Goal: Task Accomplishment & Management: Manage account settings

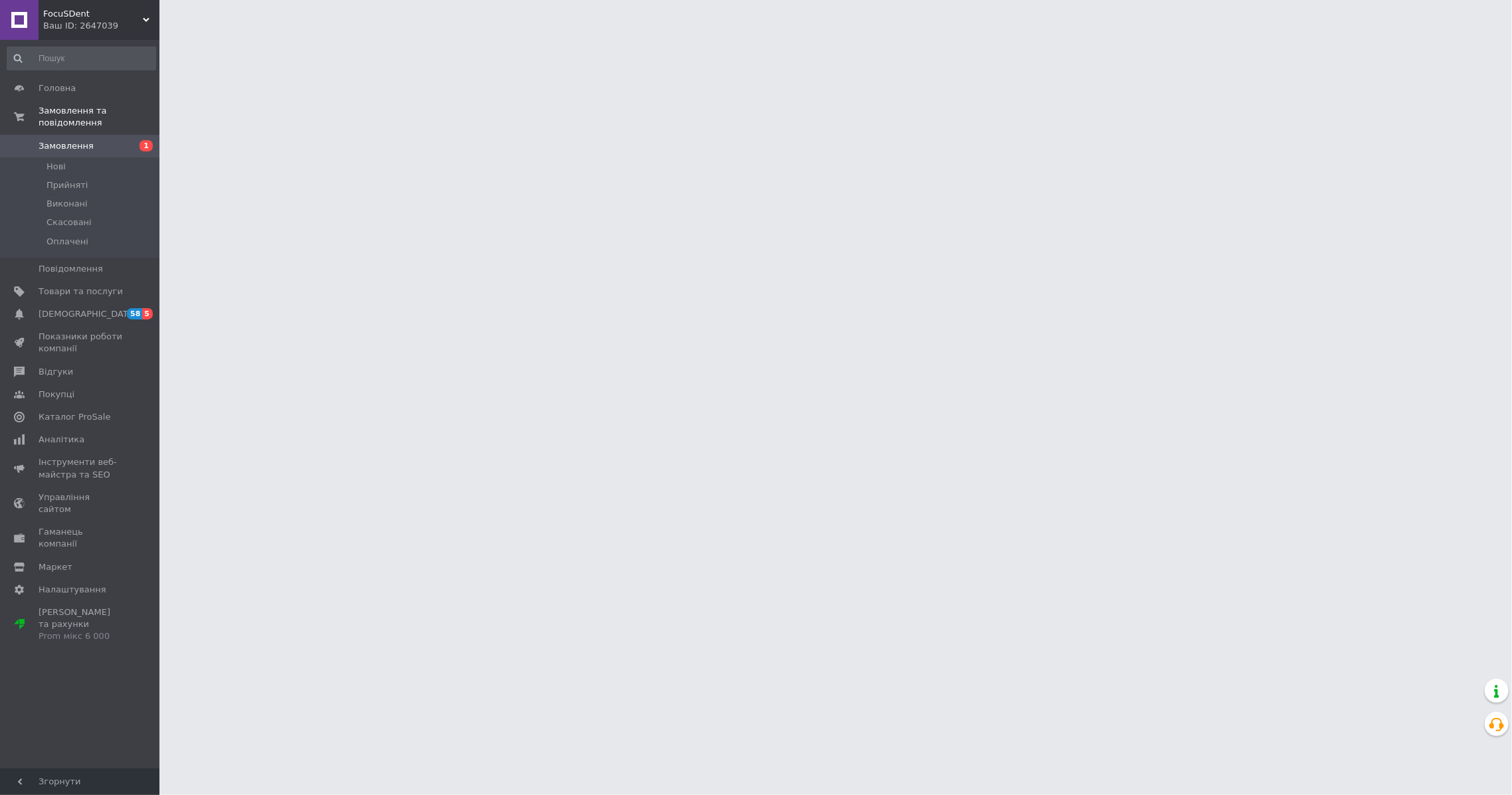
click at [124, 140] on span "1" at bounding box center [141, 146] width 37 height 12
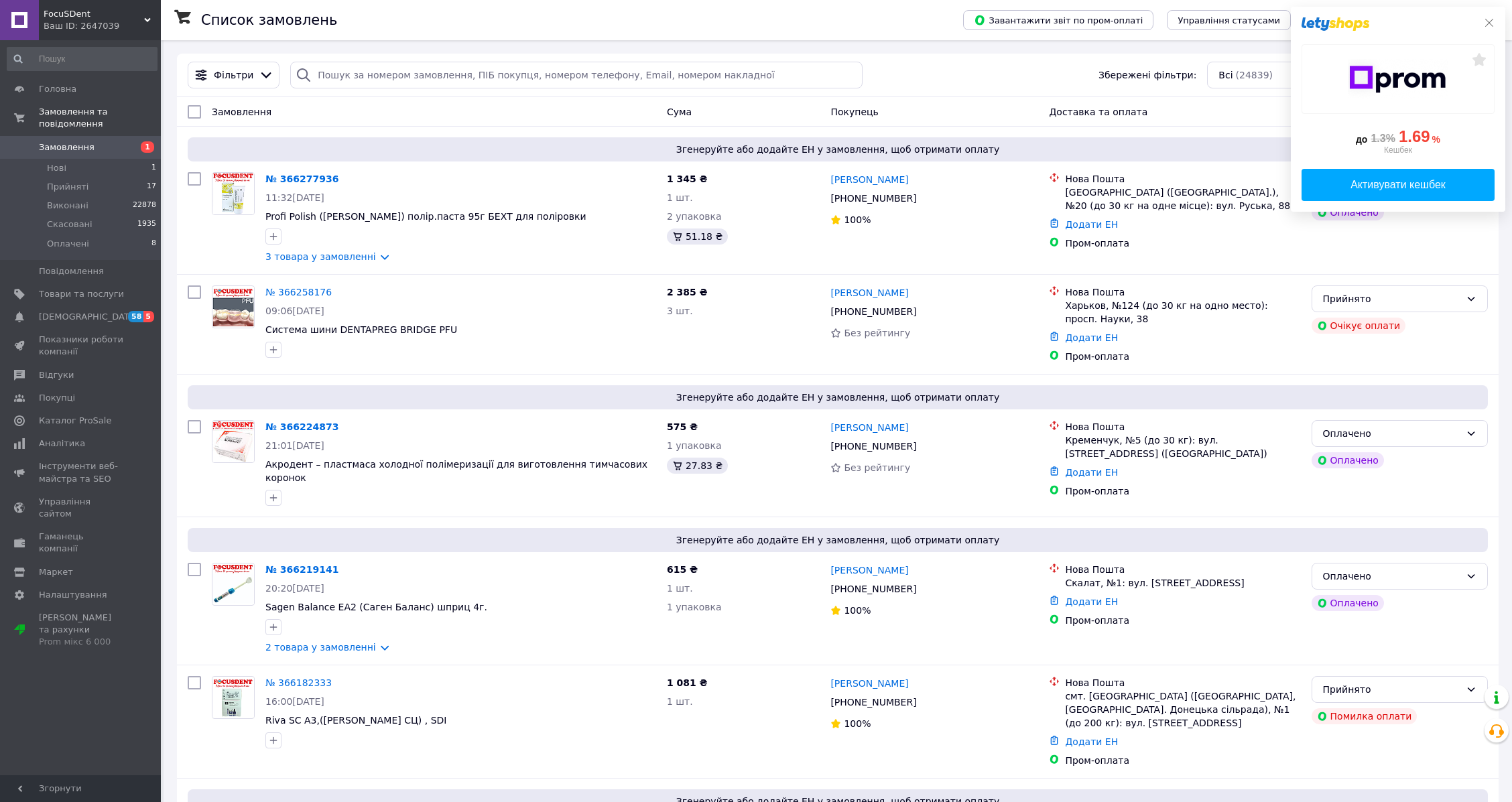
click at [1493, 19] on icon at bounding box center [1488, 22] width 11 height 11
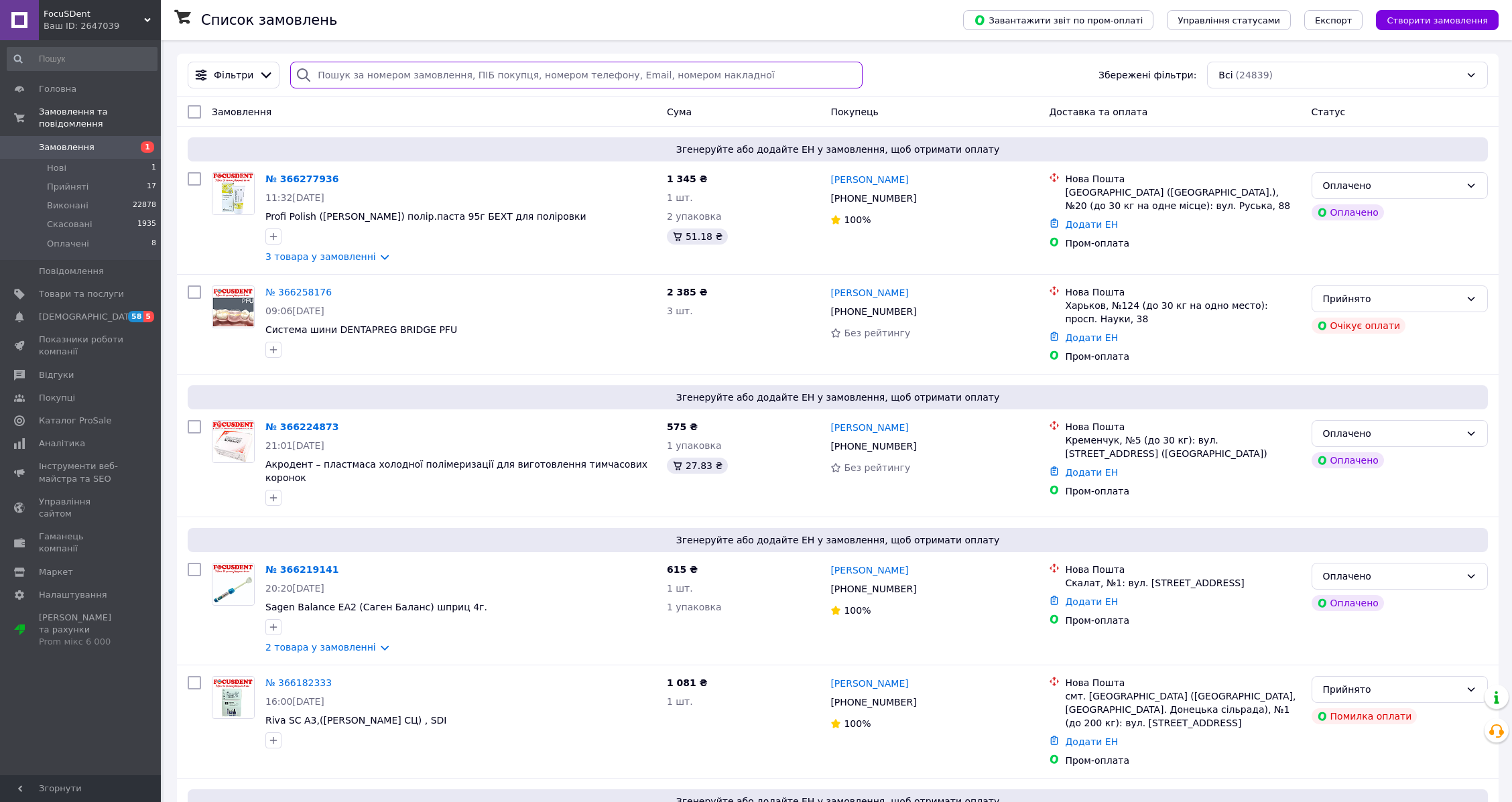
click at [382, 69] on input "search" at bounding box center [576, 75] width 571 height 27
click at [102, 288] on span "Товари та послуги" at bounding box center [81, 293] width 85 height 12
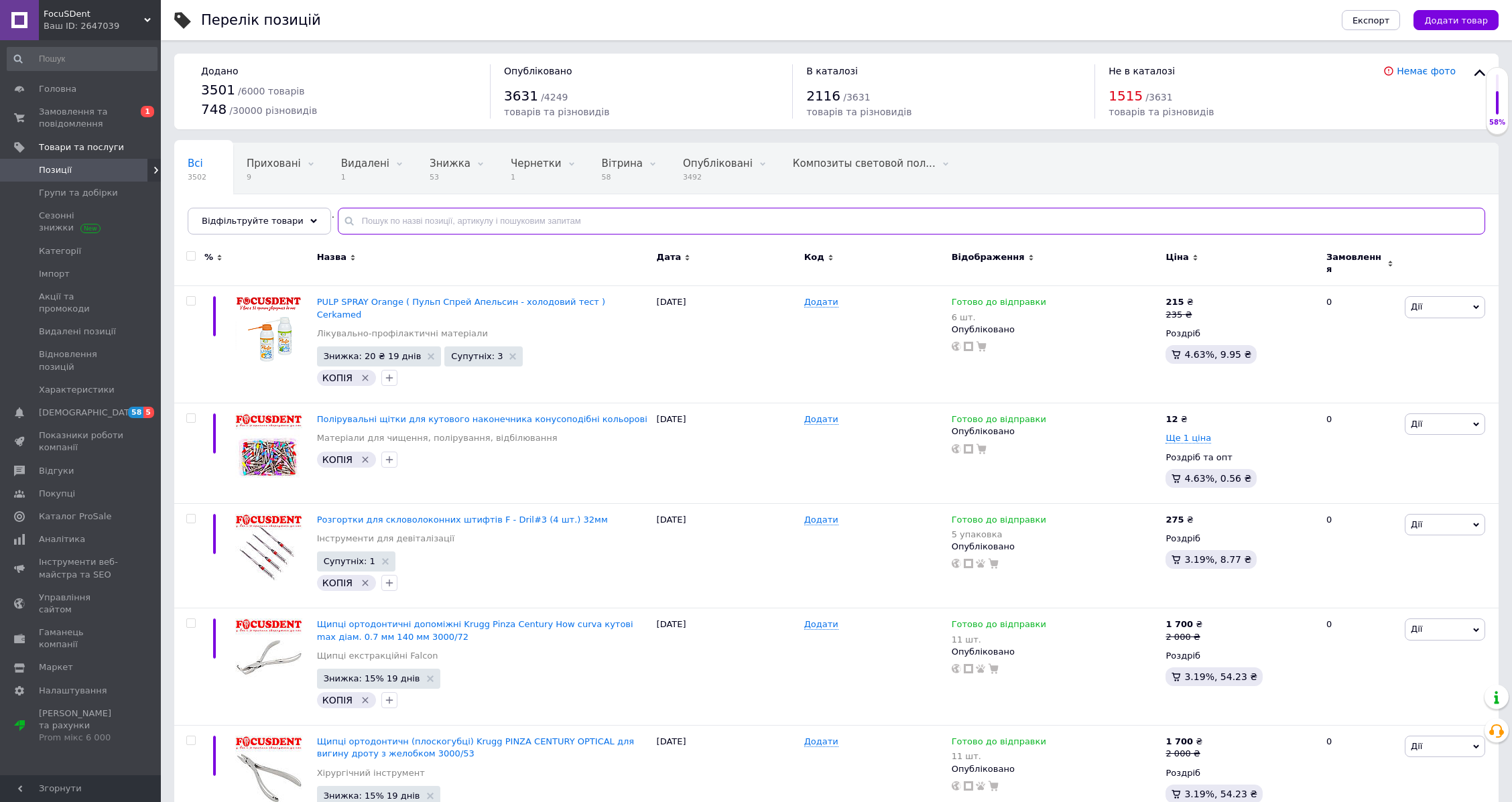
click at [371, 219] on input "text" at bounding box center [911, 221] width 1147 height 27
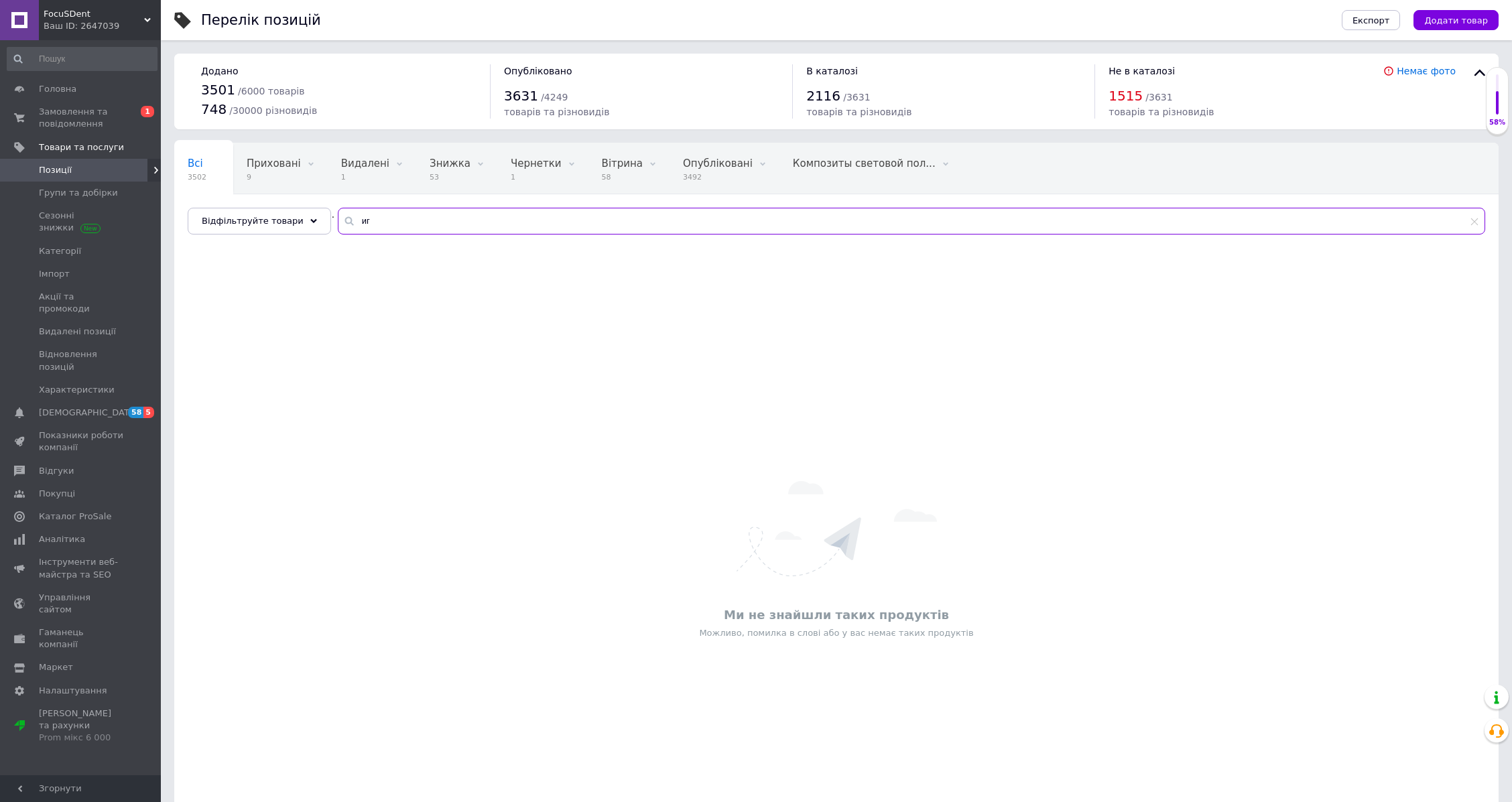
type input "и"
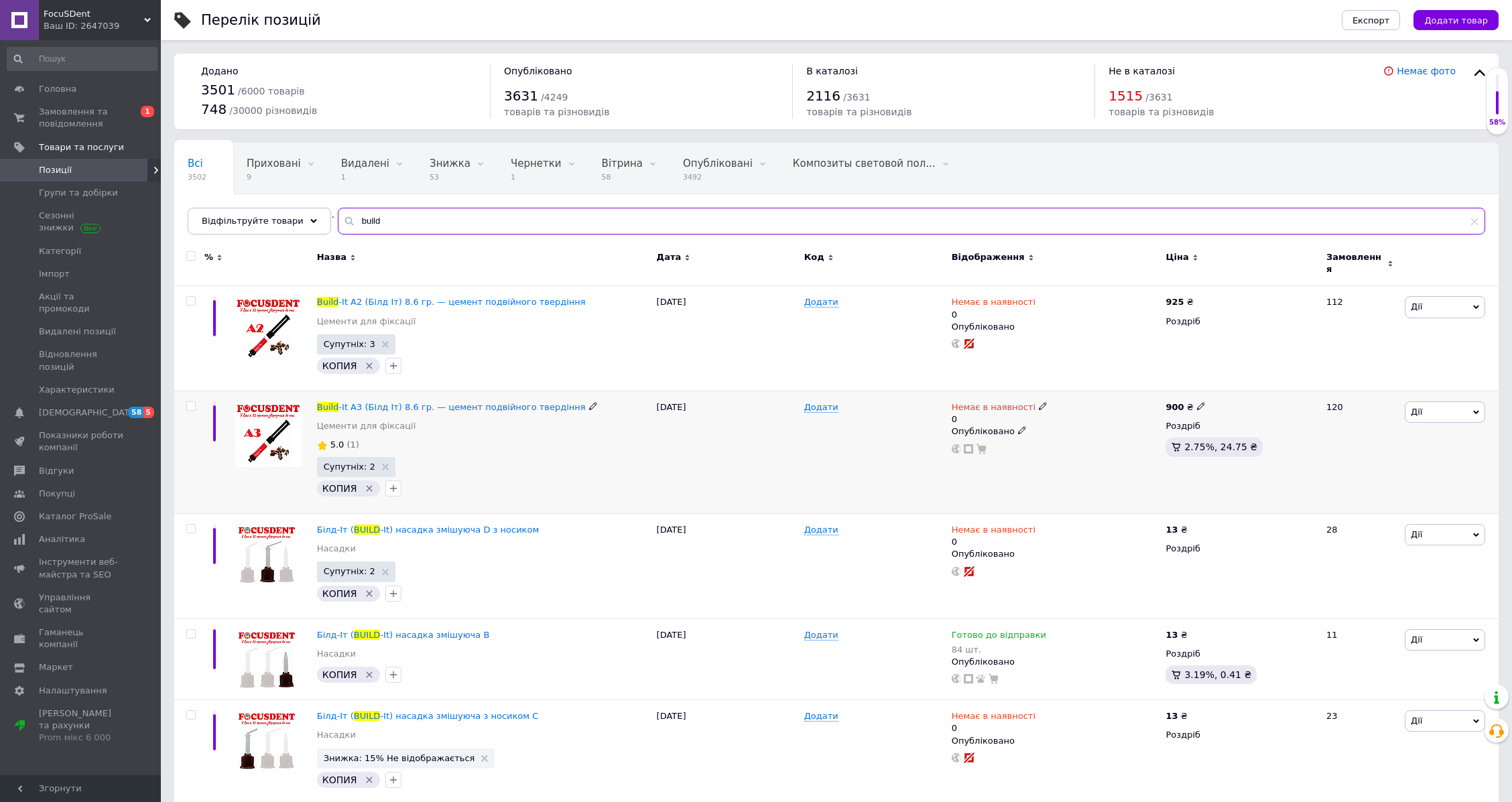
type input "build"
click at [1027, 401] on div "Немає в наявності" at bounding box center [999, 407] width 96 height 12
click at [1093, 452] on li "Готово до відправки" at bounding box center [1113, 461] width 127 height 19
drag, startPoint x: 1082, startPoint y: 446, endPoint x: 1045, endPoint y: 448, distance: 37.1
click at [1045, 448] on div "Наявність Готово до відправки В наявності Немає в наявності Під замовлення Зали…" at bounding box center [1132, 420] width 182 height 120
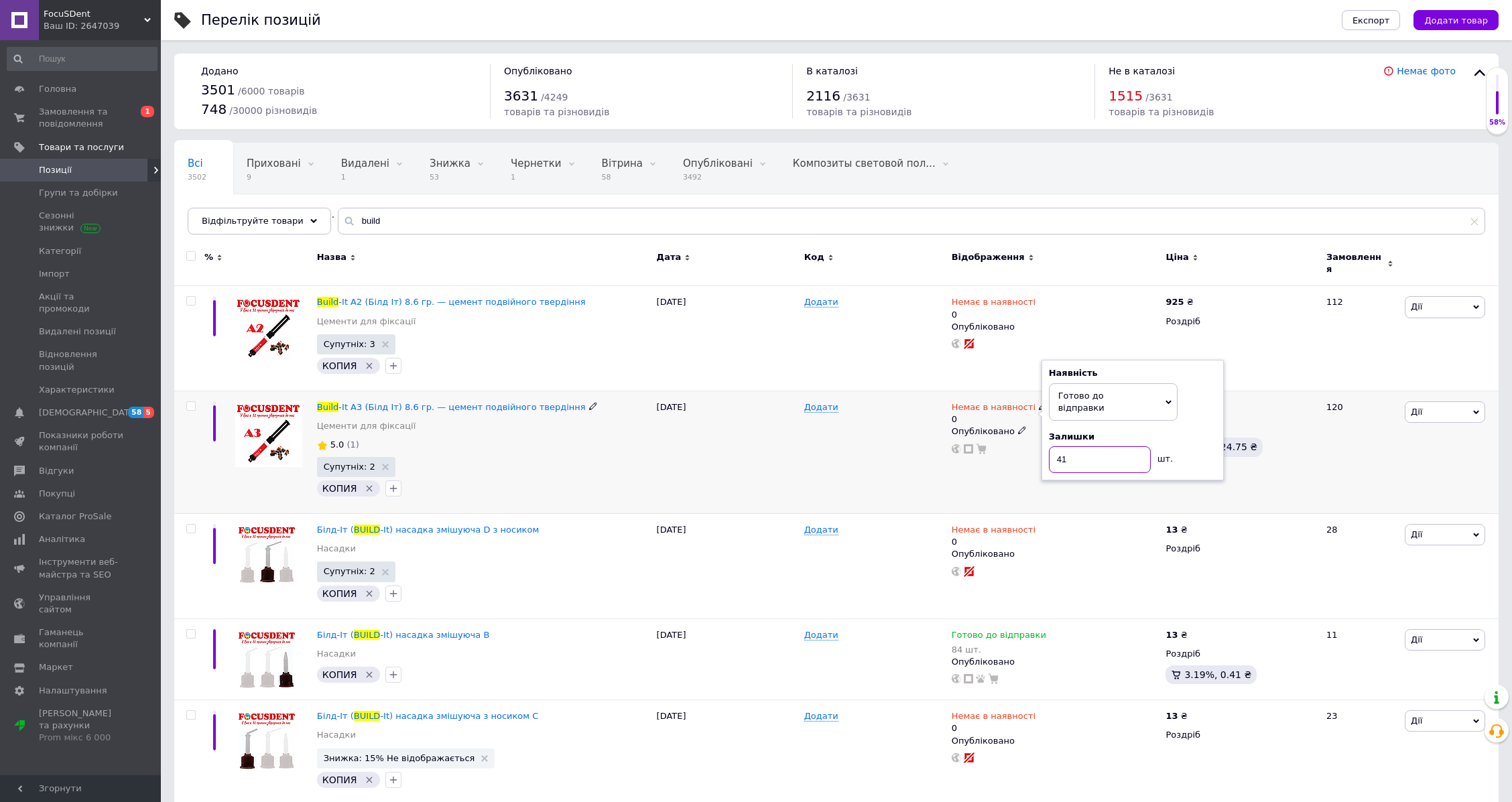
type input "41"
click at [1001, 465] on div "Немає в наявності 0 Наявність Готово до відправки В наявності Немає в наявності…" at bounding box center [1055, 452] width 214 height 123
click at [1197, 402] on icon at bounding box center [1200, 406] width 8 height 8
drag, startPoint x: 1236, startPoint y: 388, endPoint x: 1226, endPoint y: 390, distance: 10.2
click at [1226, 390] on input "900" at bounding box center [1262, 392] width 102 height 27
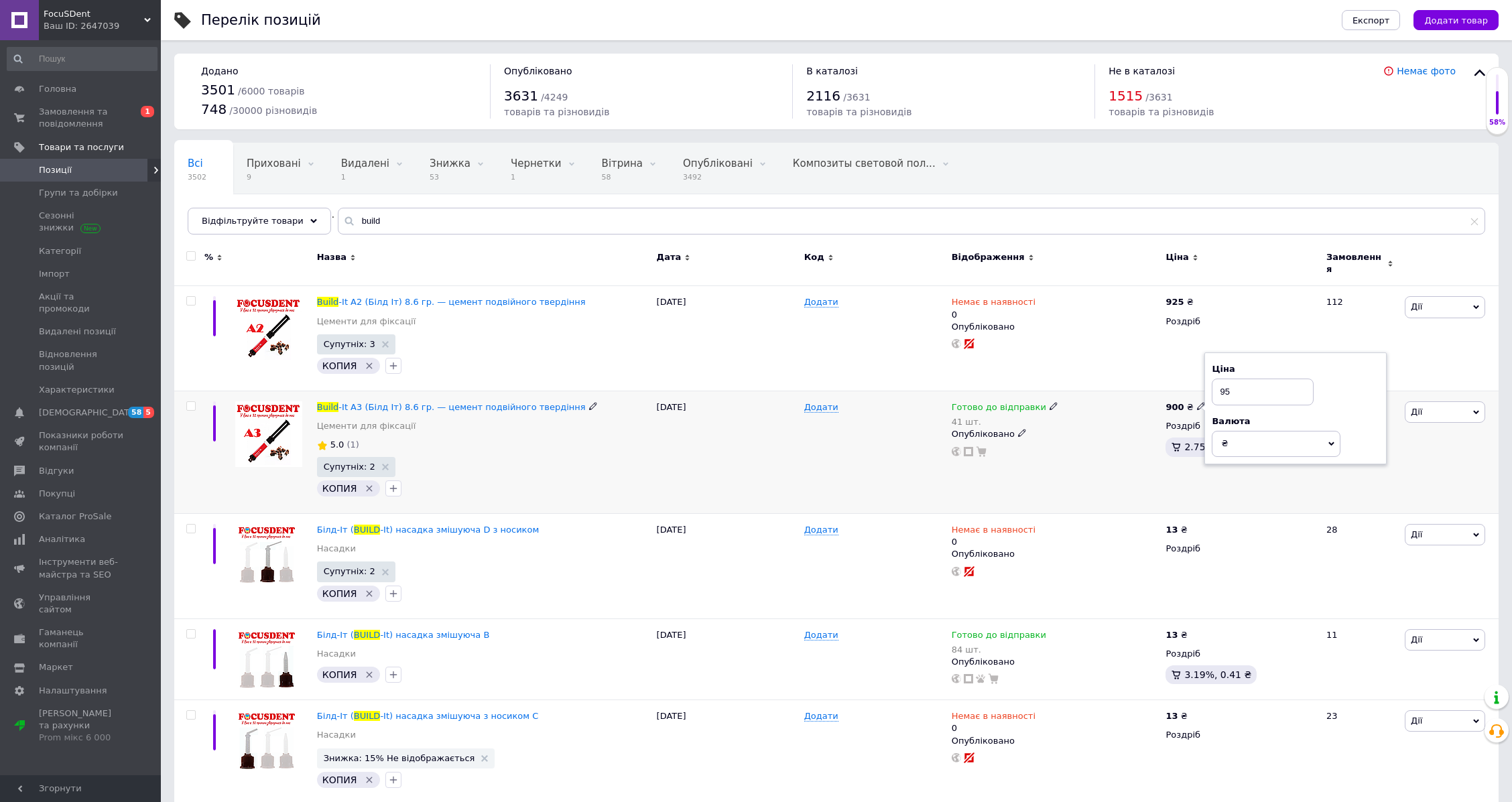
type input "950"
click at [118, 131] on link "Замовлення та повідомлення 0 1" at bounding box center [82, 118] width 164 height 35
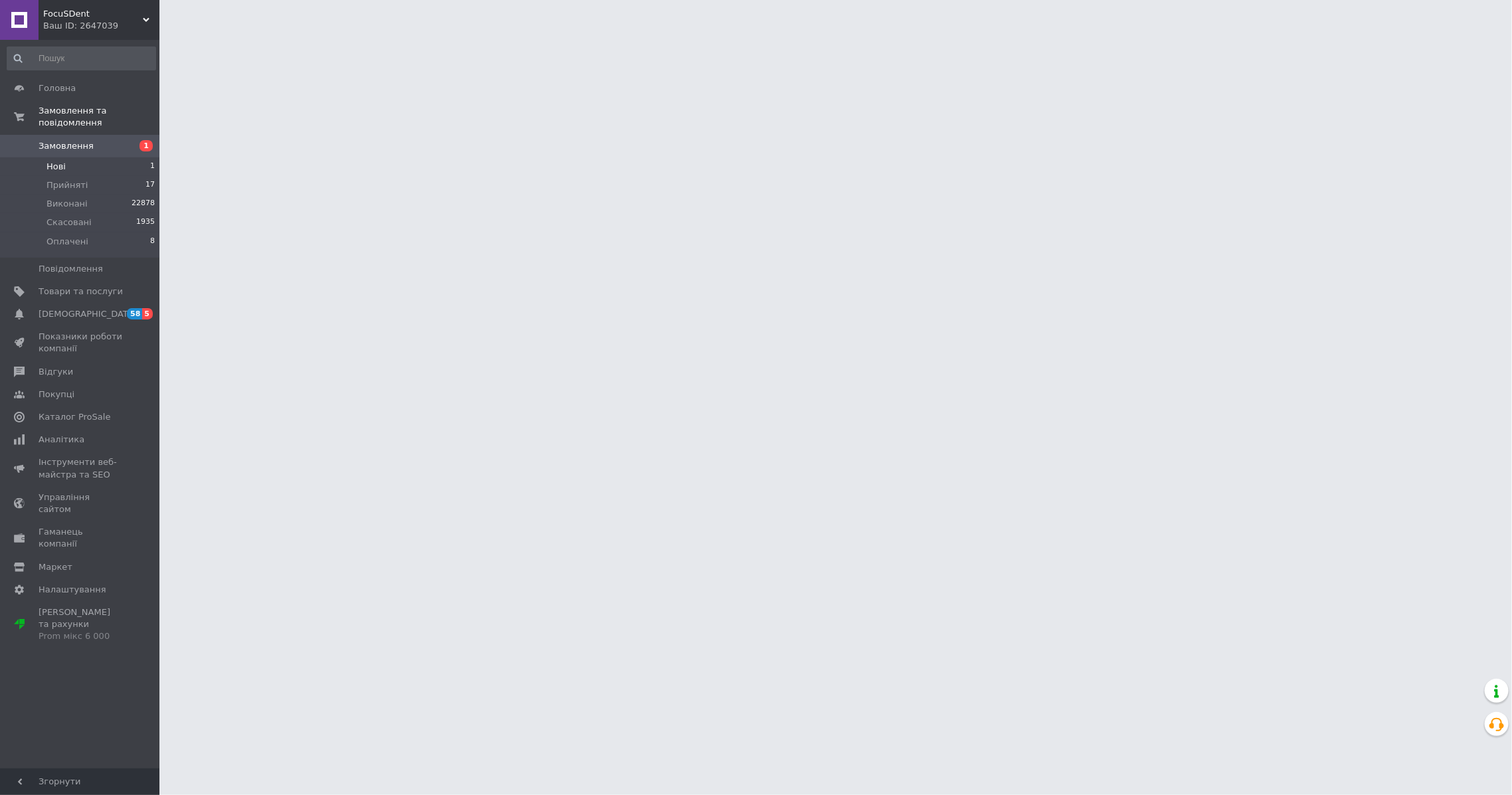
click at [121, 158] on li "Нові 1" at bounding box center [81, 167] width 162 height 19
click at [122, 158] on li "Нові 1" at bounding box center [81, 167] width 162 height 19
click at [85, 158] on li "Нові 1" at bounding box center [81, 167] width 162 height 19
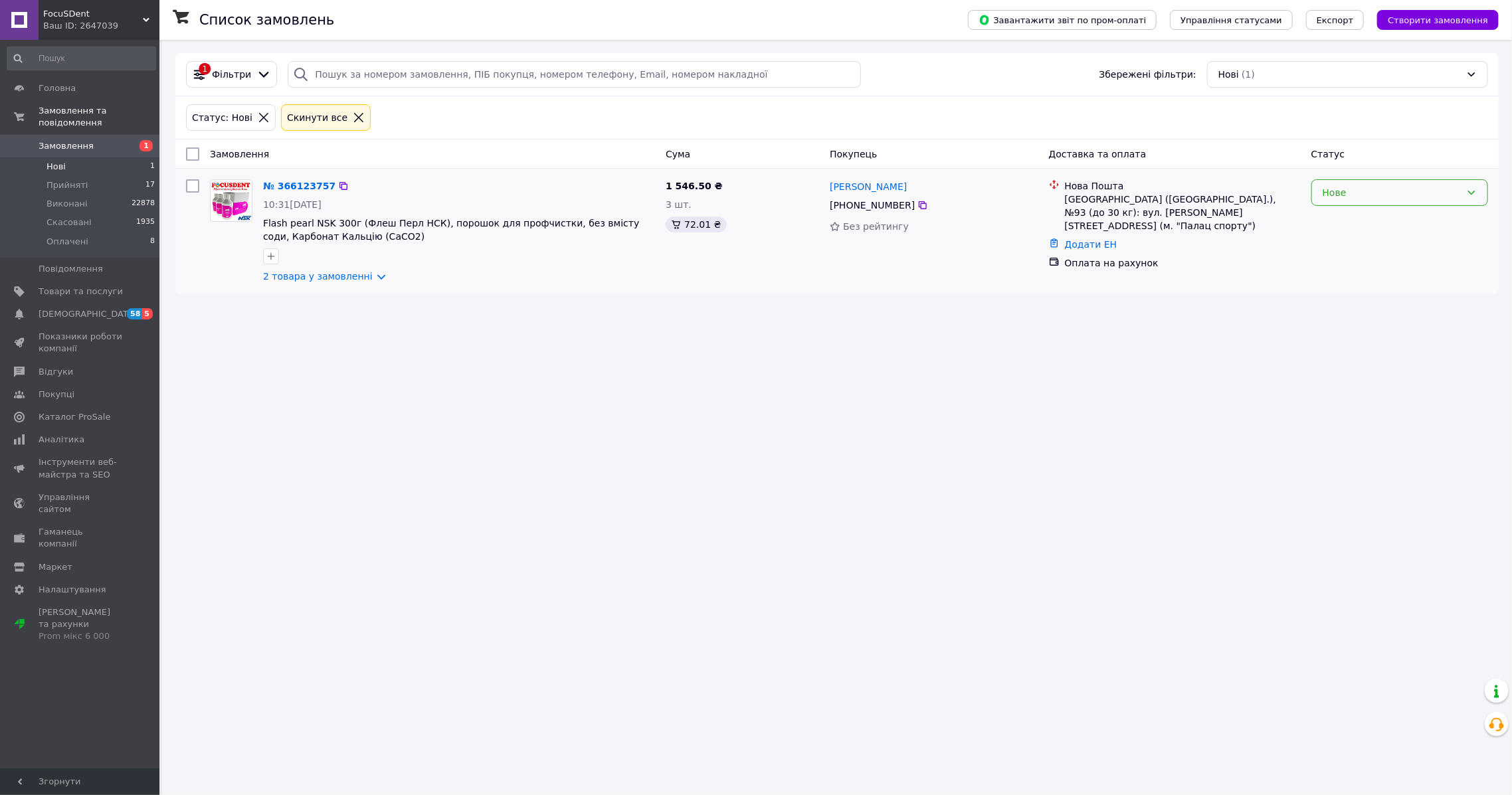
click at [1387, 199] on div "Нове" at bounding box center [1391, 192] width 138 height 15
click at [1373, 221] on li "Прийнято" at bounding box center [1400, 221] width 176 height 24
click at [67, 308] on span "[DEMOGRAPHIC_DATA]" at bounding box center [87, 314] width 99 height 12
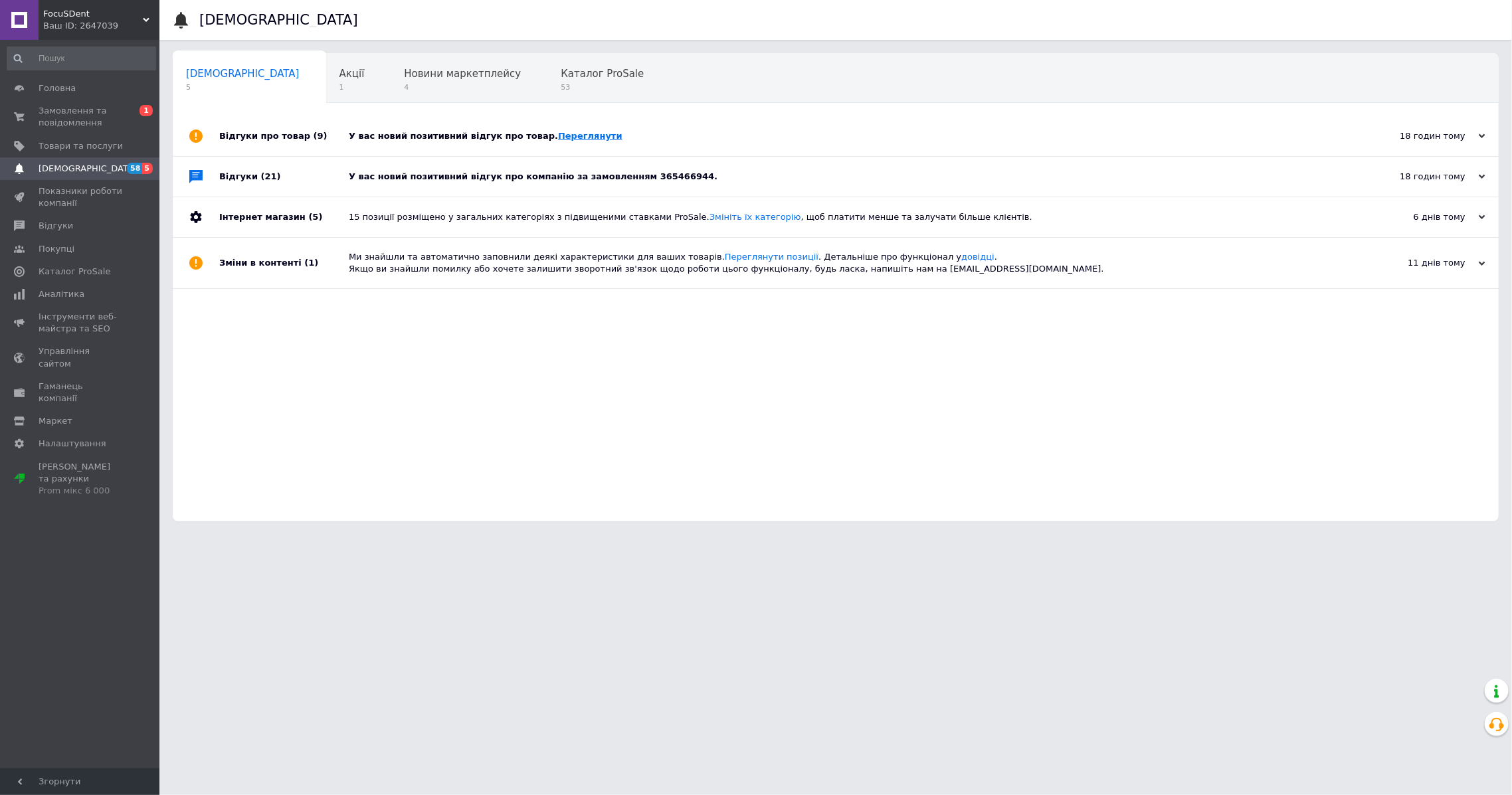
click at [573, 135] on link "Переглянути" at bounding box center [590, 135] width 65 height 10
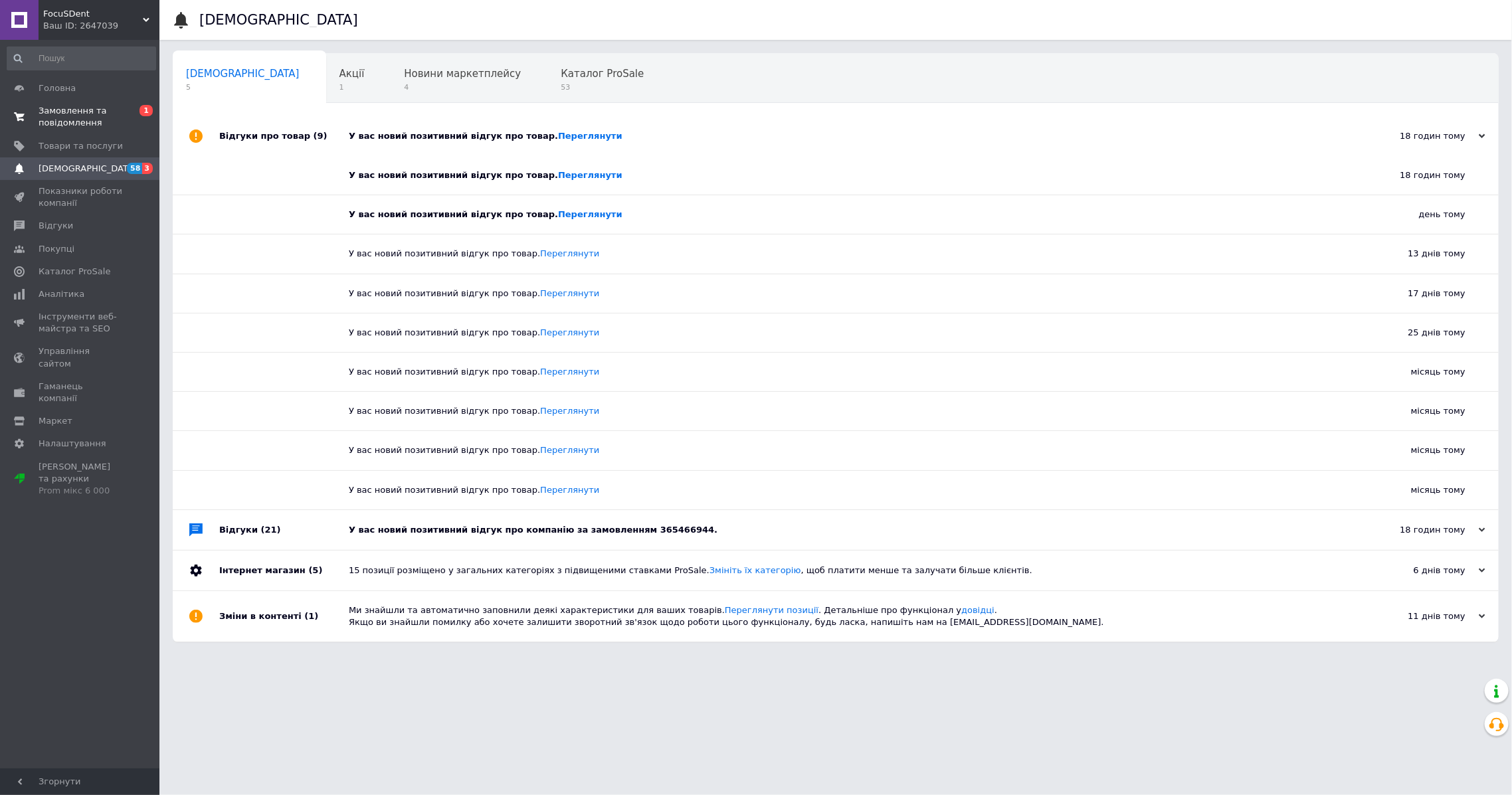
click at [85, 115] on span "Замовлення та повідомлення" at bounding box center [81, 117] width 85 height 24
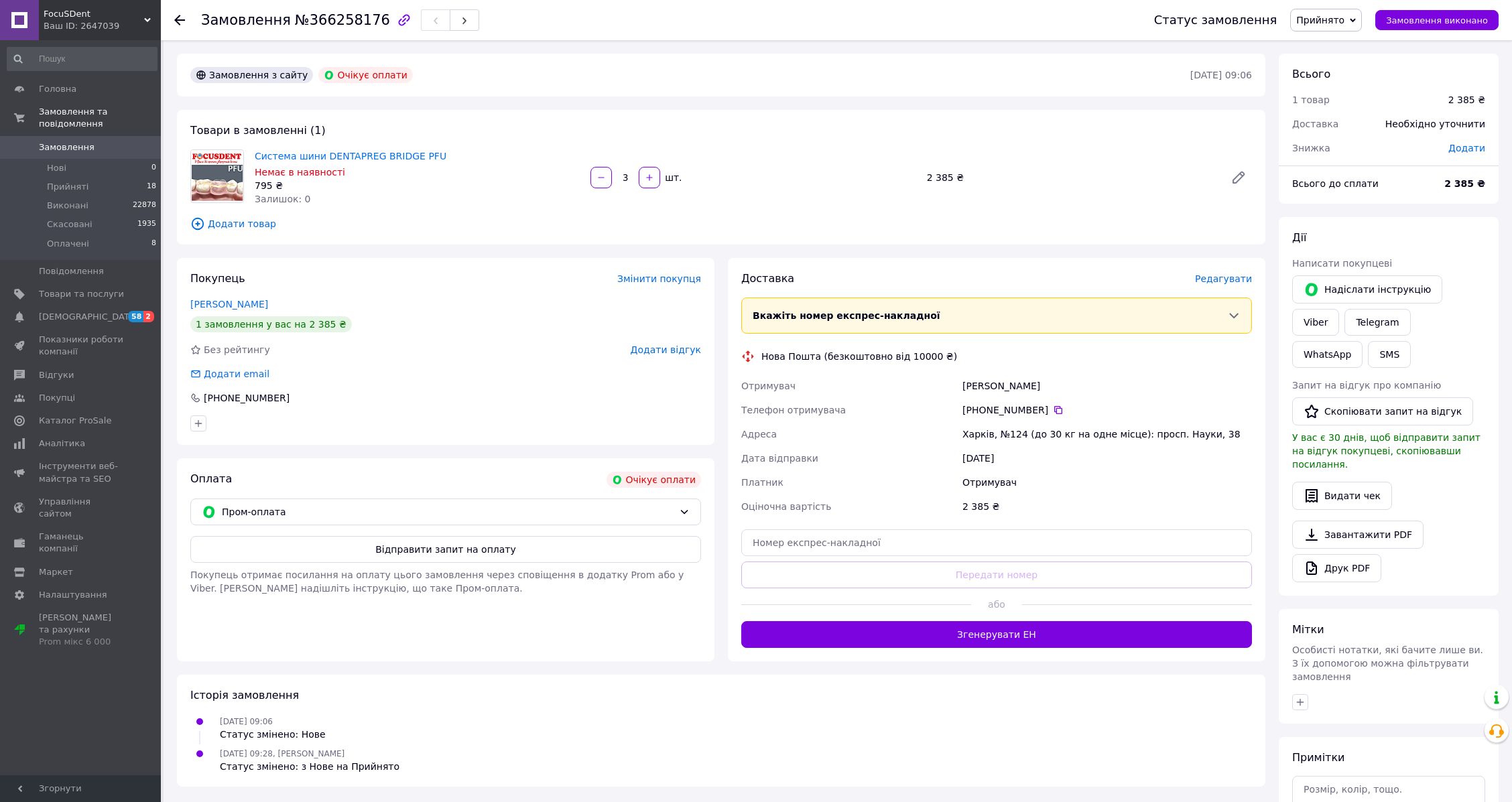
click at [318, 163] on div "Система шини DENTAPREG BRIDGE PFU Немає в наявності 795 ₴ Залишок: 0" at bounding box center [417, 178] width 335 height 62
click at [321, 158] on link "Система шини DENTAPREG BRIDGE PFU" at bounding box center [351, 155] width 192 height 11
